Goal: Task Accomplishment & Management: Use online tool/utility

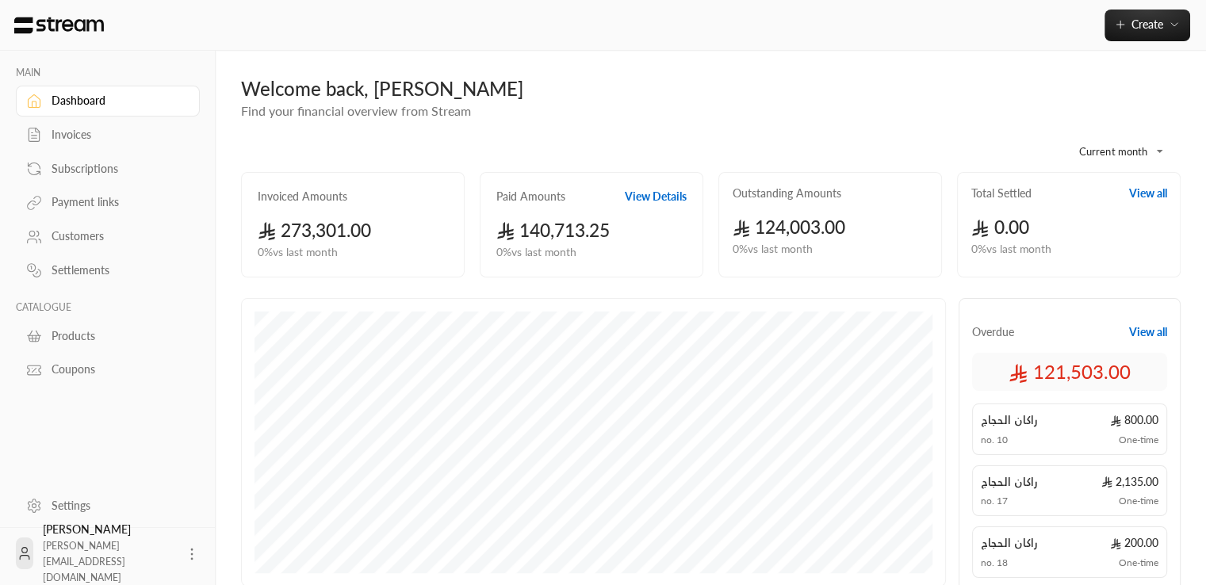
click at [969, 228] on div "0.00 0 % vs last month" at bounding box center [1069, 229] width 212 height 56
click at [1170, 36] on button "Create" at bounding box center [1148, 26] width 86 height 32
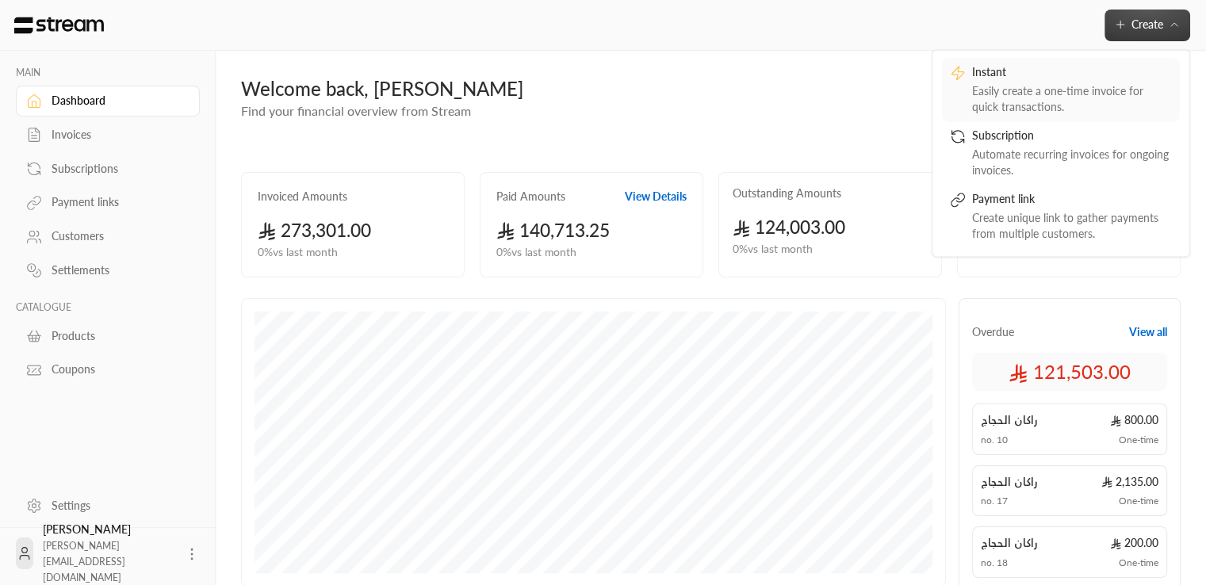
click at [1044, 96] on div "Easily create a one-time invoice for quick transactions." at bounding box center [1072, 99] width 200 height 32
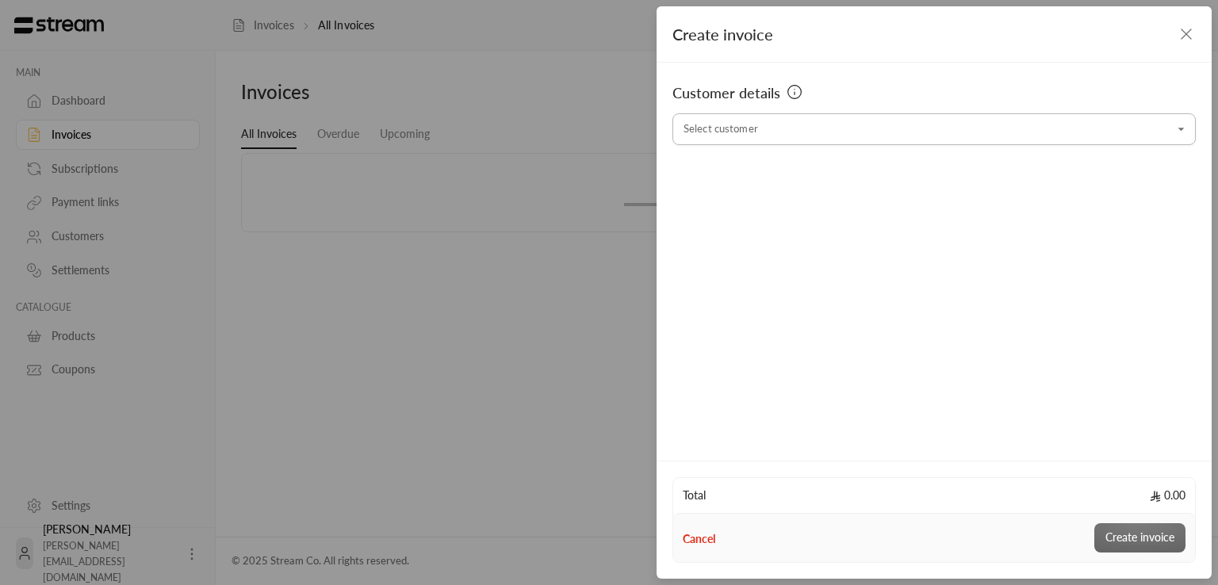
click at [874, 133] on input "Select customer" at bounding box center [933, 130] width 523 height 28
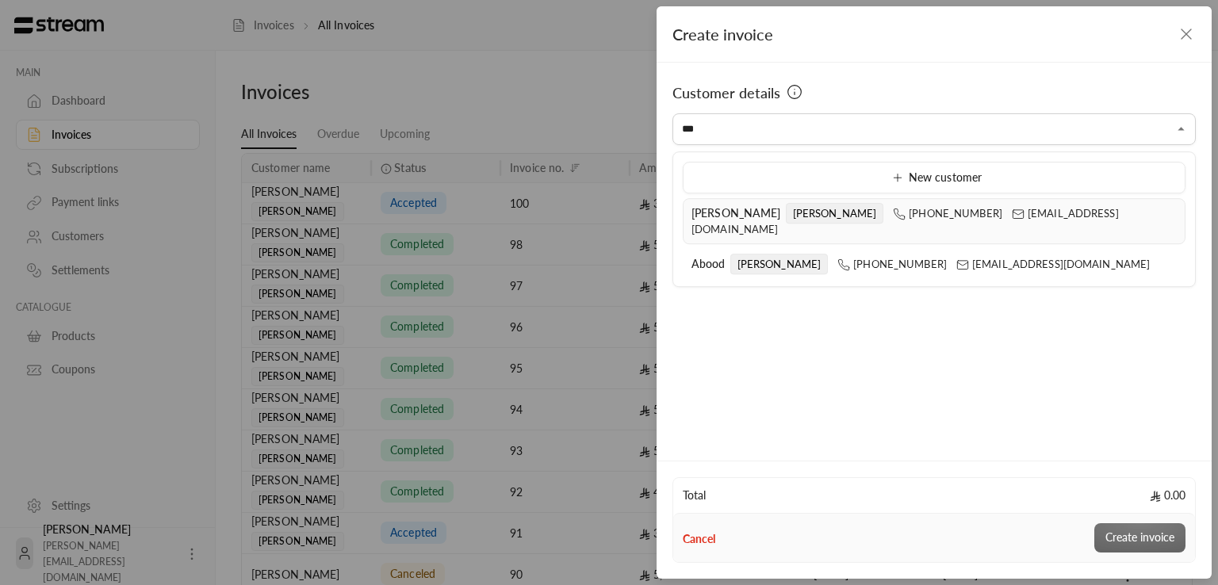
click at [686, 226] on li "[PERSON_NAME] [PHONE_NUMBER] [EMAIL_ADDRESS][DOMAIN_NAME]" at bounding box center [934, 221] width 503 height 46
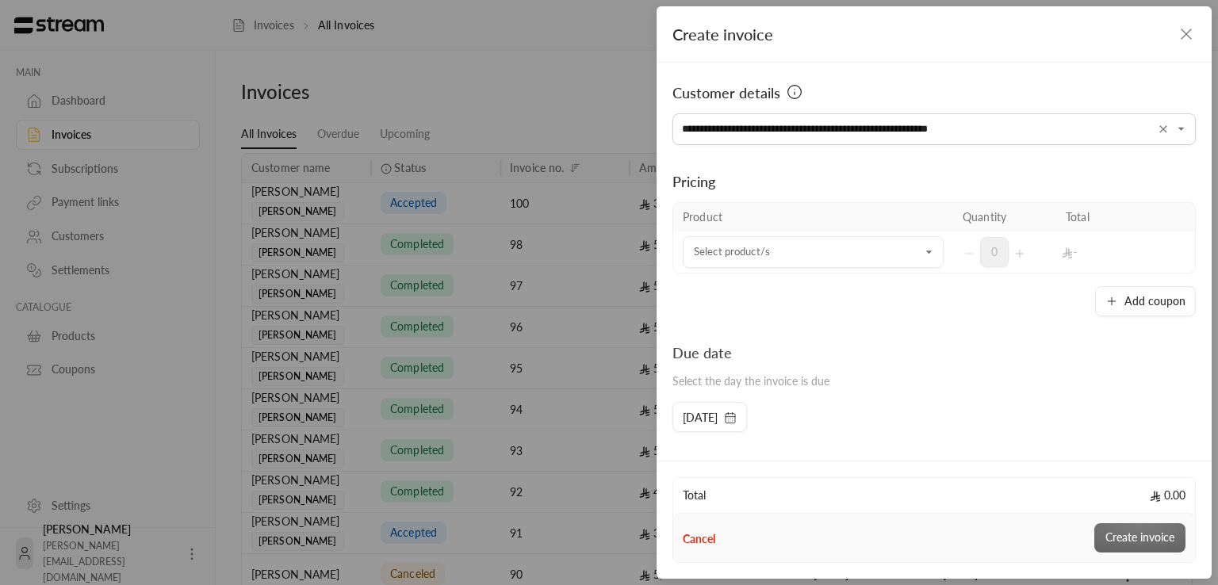
type input "**********"
click at [984, 427] on div "Due date Select the day the invoice is due [DATE]" at bounding box center [934, 387] width 539 height 90
click at [770, 234] on td "Select product/s Select product/s" at bounding box center [813, 252] width 280 height 41
click at [776, 251] on input "Select customer" at bounding box center [813, 253] width 261 height 28
click at [740, 370] on li "Monitor" at bounding box center [809, 360] width 232 height 31
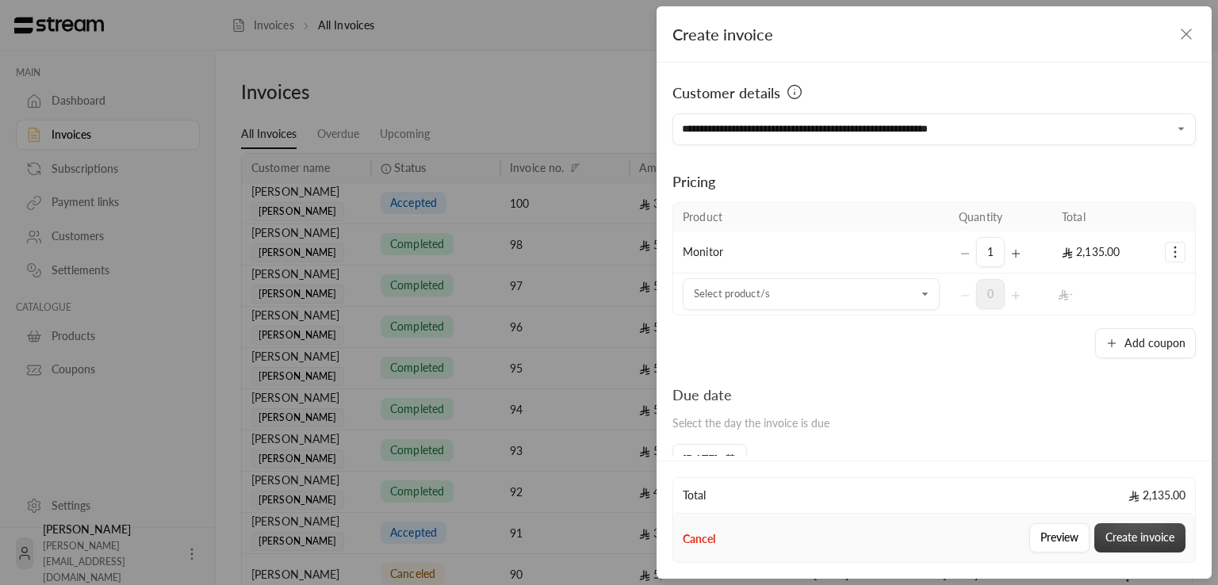
click at [1155, 537] on button "Create invoice" at bounding box center [1139, 537] width 91 height 29
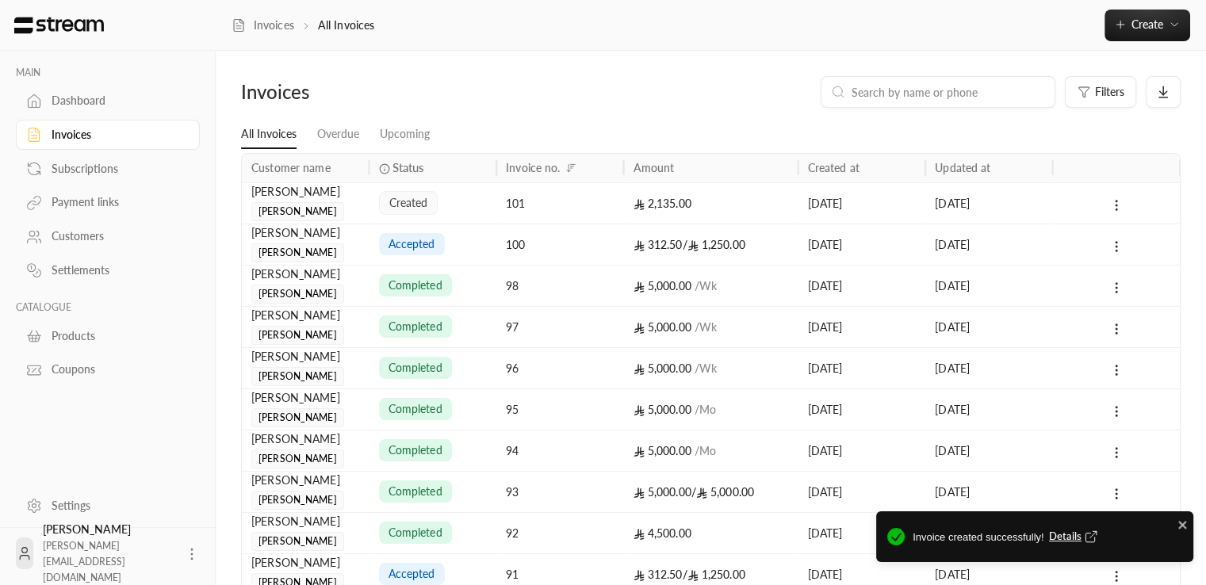
click at [1065, 536] on span "Details" at bounding box center [1075, 537] width 52 height 16
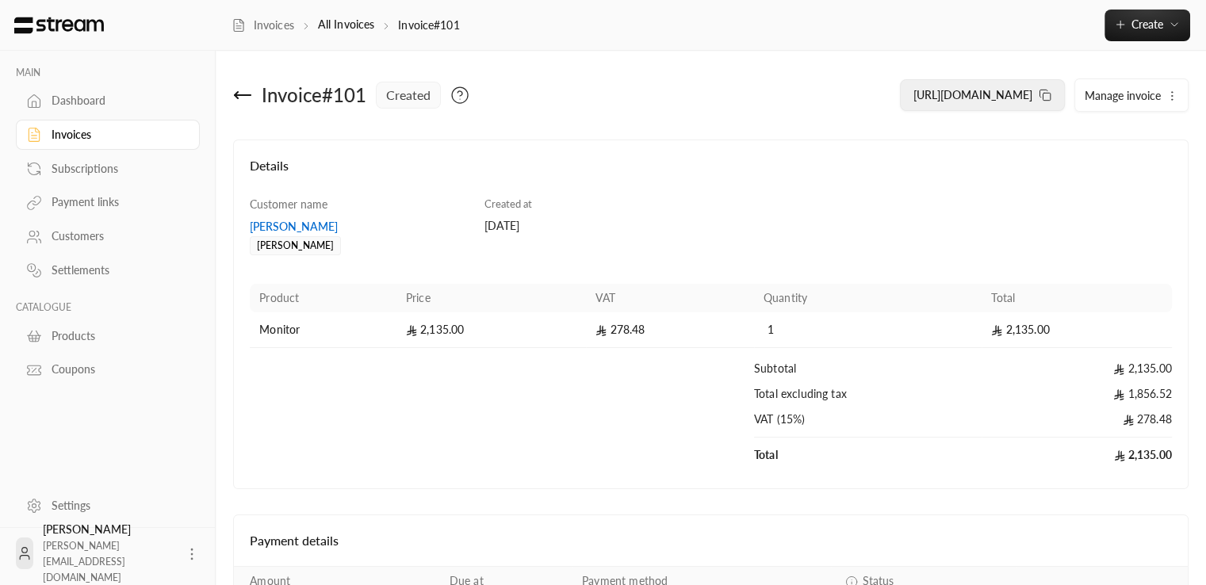
click at [1045, 96] on icon at bounding box center [1045, 95] width 13 height 13
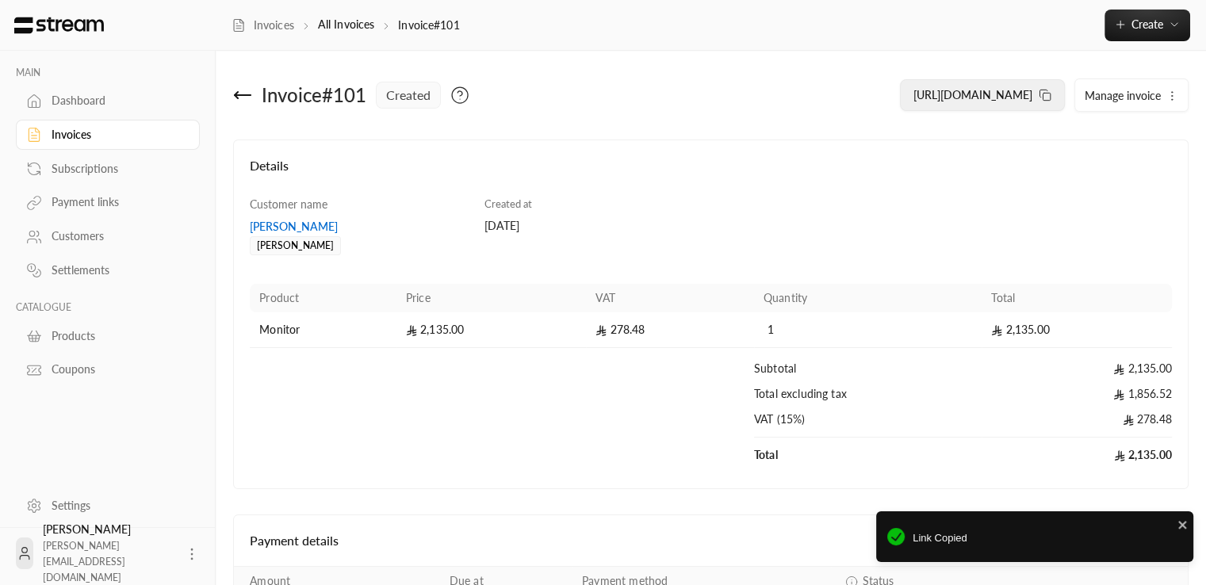
click at [1045, 104] on button "[URL][DOMAIN_NAME]" at bounding box center [982, 95] width 165 height 32
